Goal: Complete application form

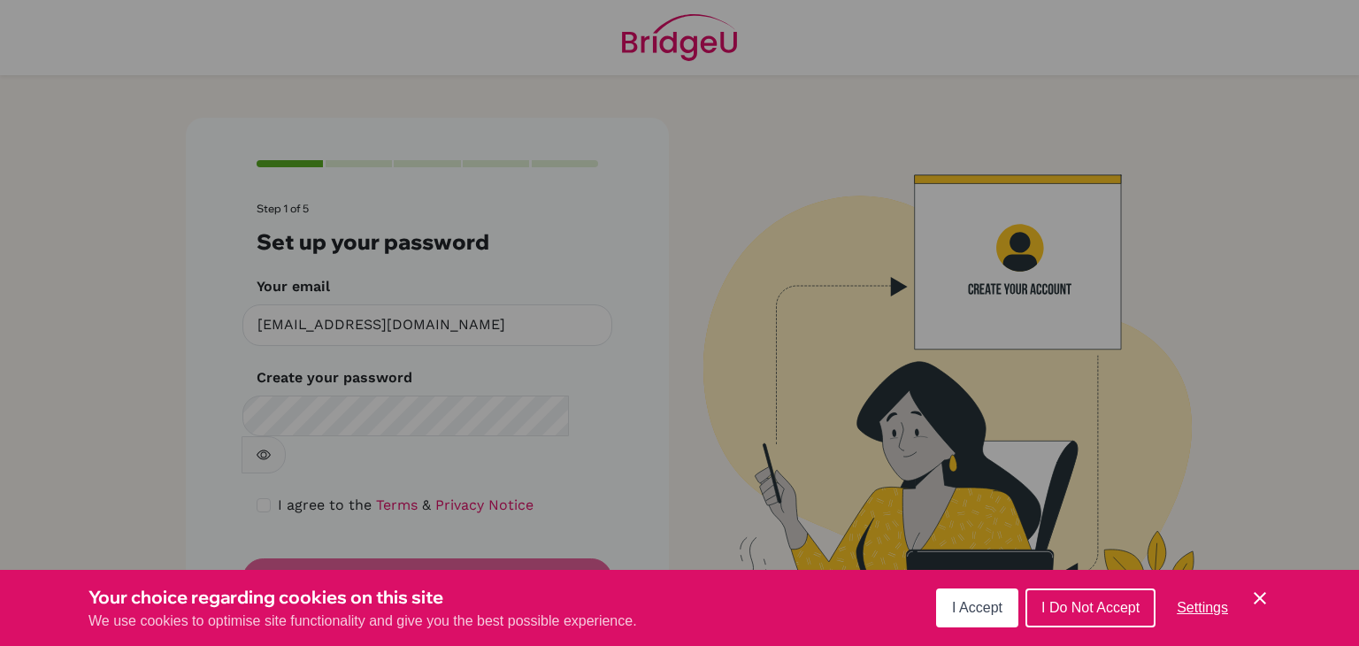
click at [959, 620] on button "I Accept" at bounding box center [977, 608] width 82 height 39
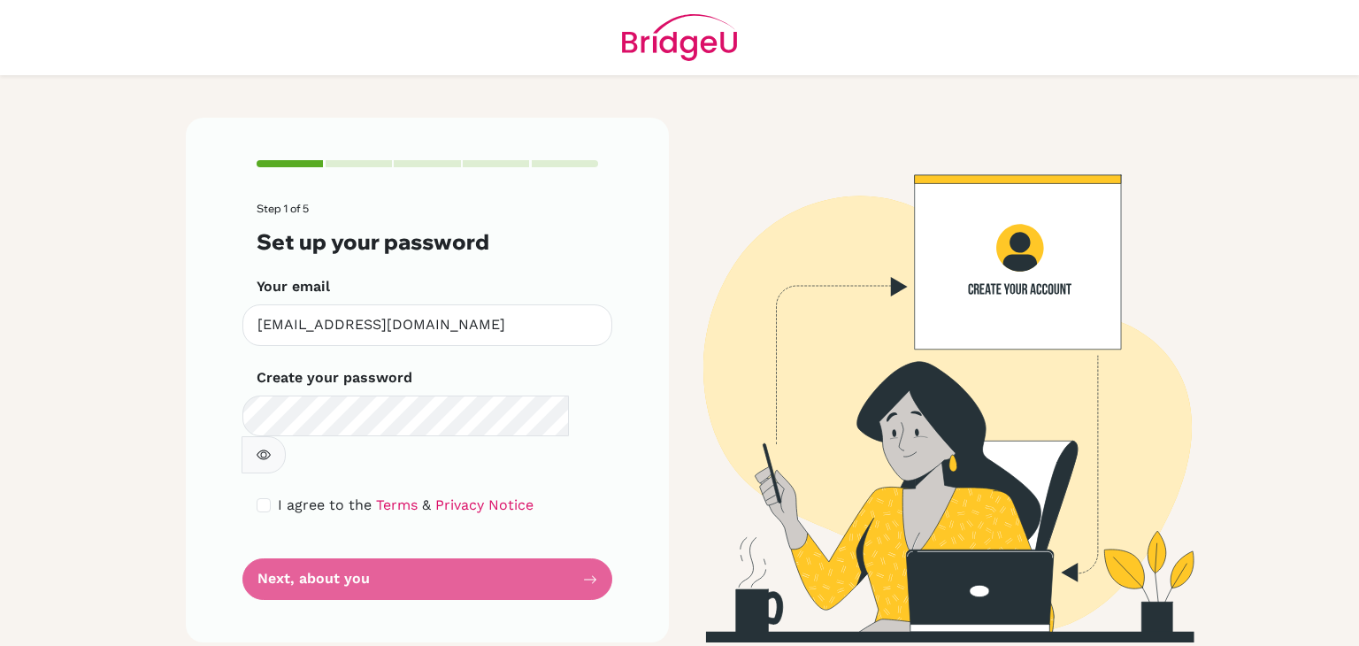
click at [389, 546] on form "Step 1 of 5 Set up your password Your email [EMAIL_ADDRESS][DOMAIN_NAME] Invali…" at bounding box center [428, 401] width 342 height 397
click at [380, 497] on link "Terms" at bounding box center [397, 505] width 42 height 17
click at [458, 497] on link "Privacy Notice" at bounding box center [484, 505] width 98 height 17
click at [312, 497] on span "I agree to the" at bounding box center [325, 505] width 94 height 17
click at [286, 436] on button "button" at bounding box center [264, 454] width 44 height 37
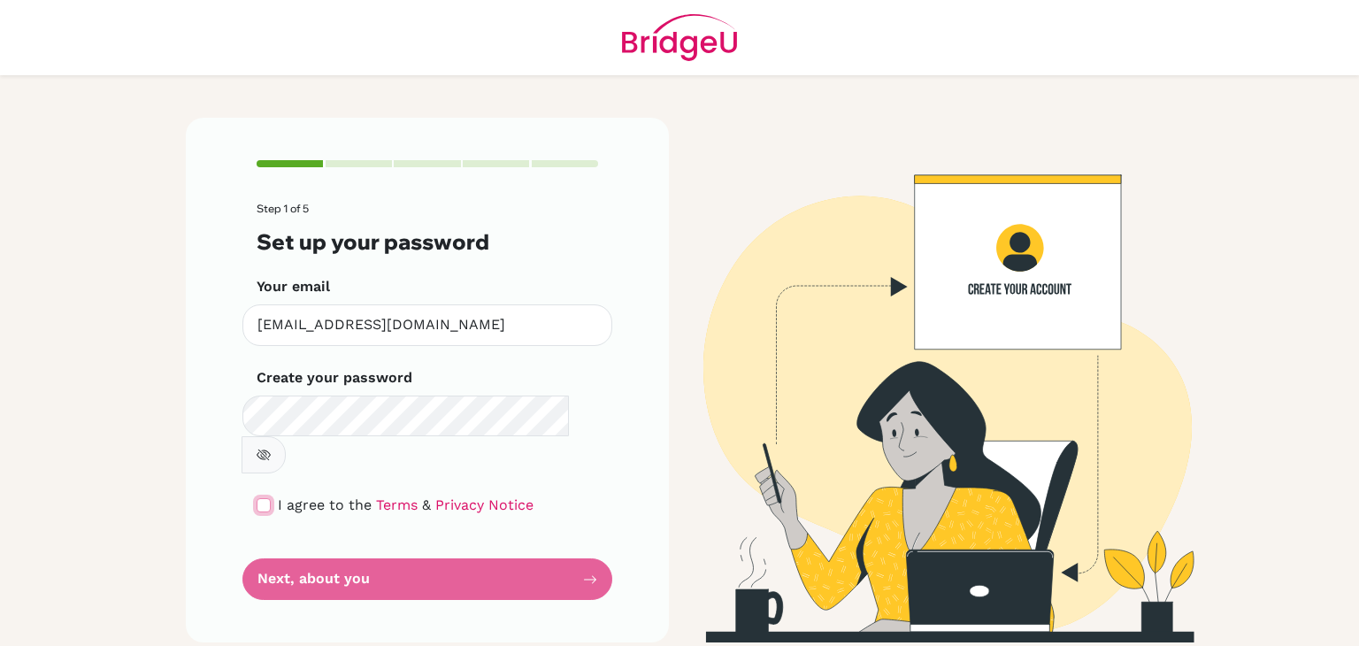
click at [259, 498] on input "checkbox" at bounding box center [264, 505] width 14 height 14
checkbox input "true"
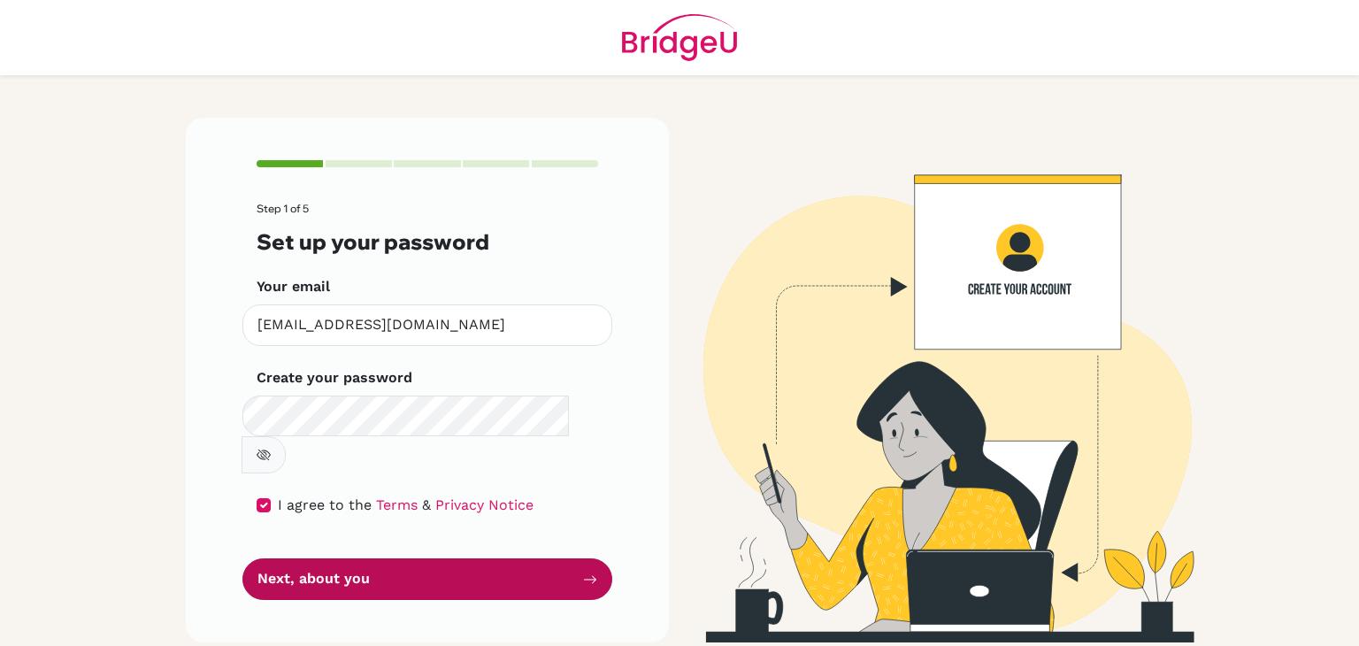
click at [303, 558] on button "Next, about you" at bounding box center [428, 579] width 370 height 42
